Goal: Task Accomplishment & Management: Manage account settings

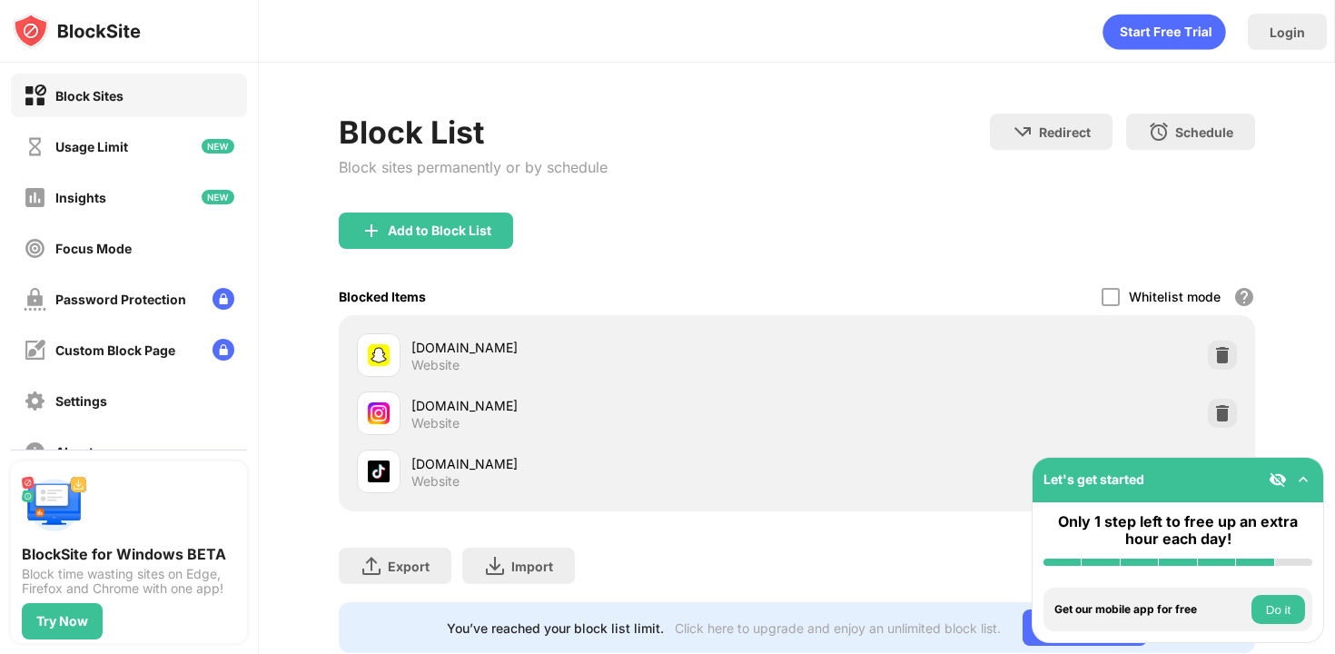
click at [1224, 352] on img at bounding box center [1222, 355] width 18 height 18
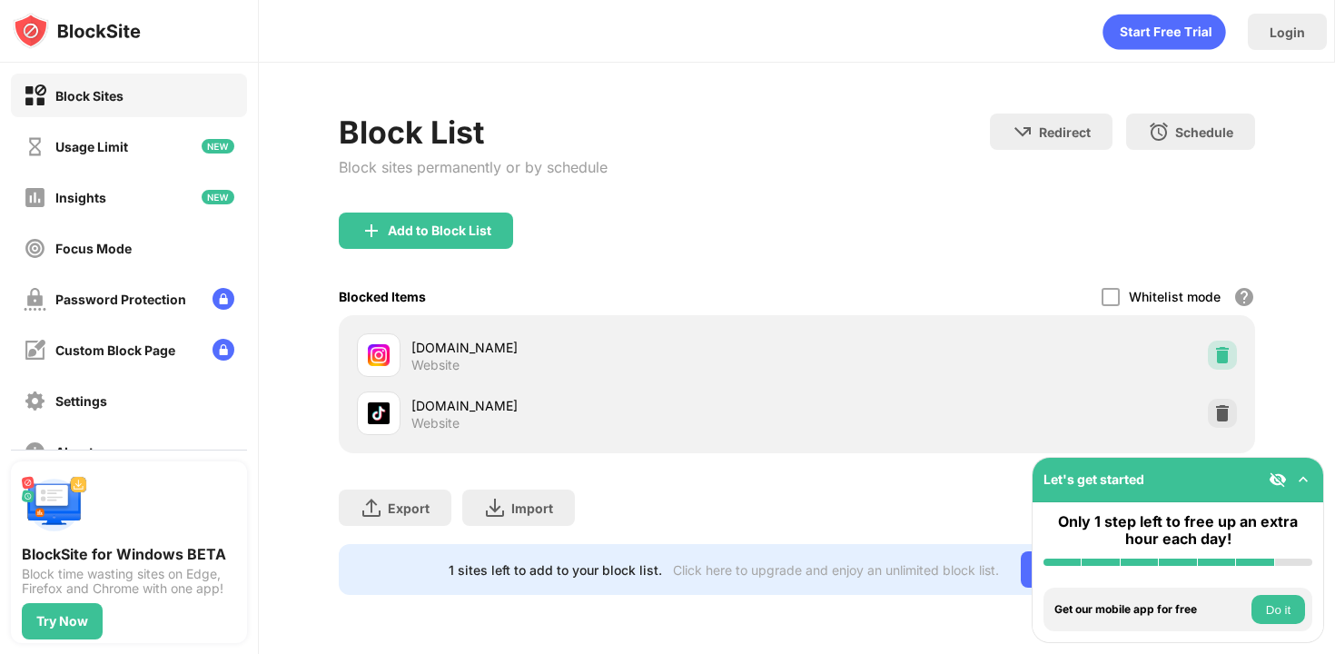
click at [1224, 352] on img at bounding box center [1222, 355] width 18 height 18
